Goal: Navigation & Orientation: Find specific page/section

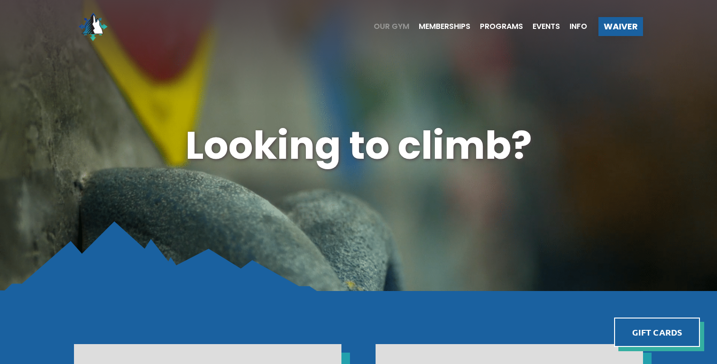
click at [399, 26] on span "Our Gym" at bounding box center [391, 27] width 36 height 8
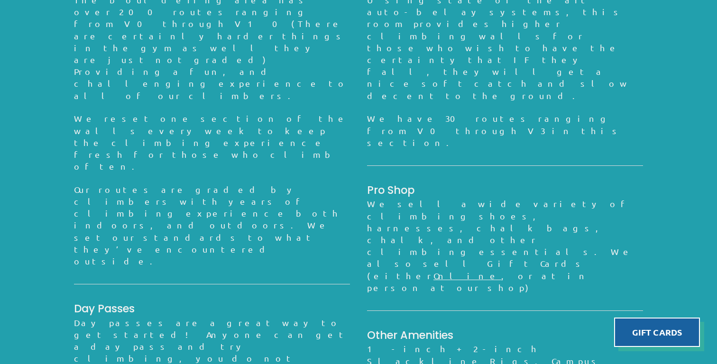
scroll to position [902, 0]
